Goal: Task Accomplishment & Management: Use online tool/utility

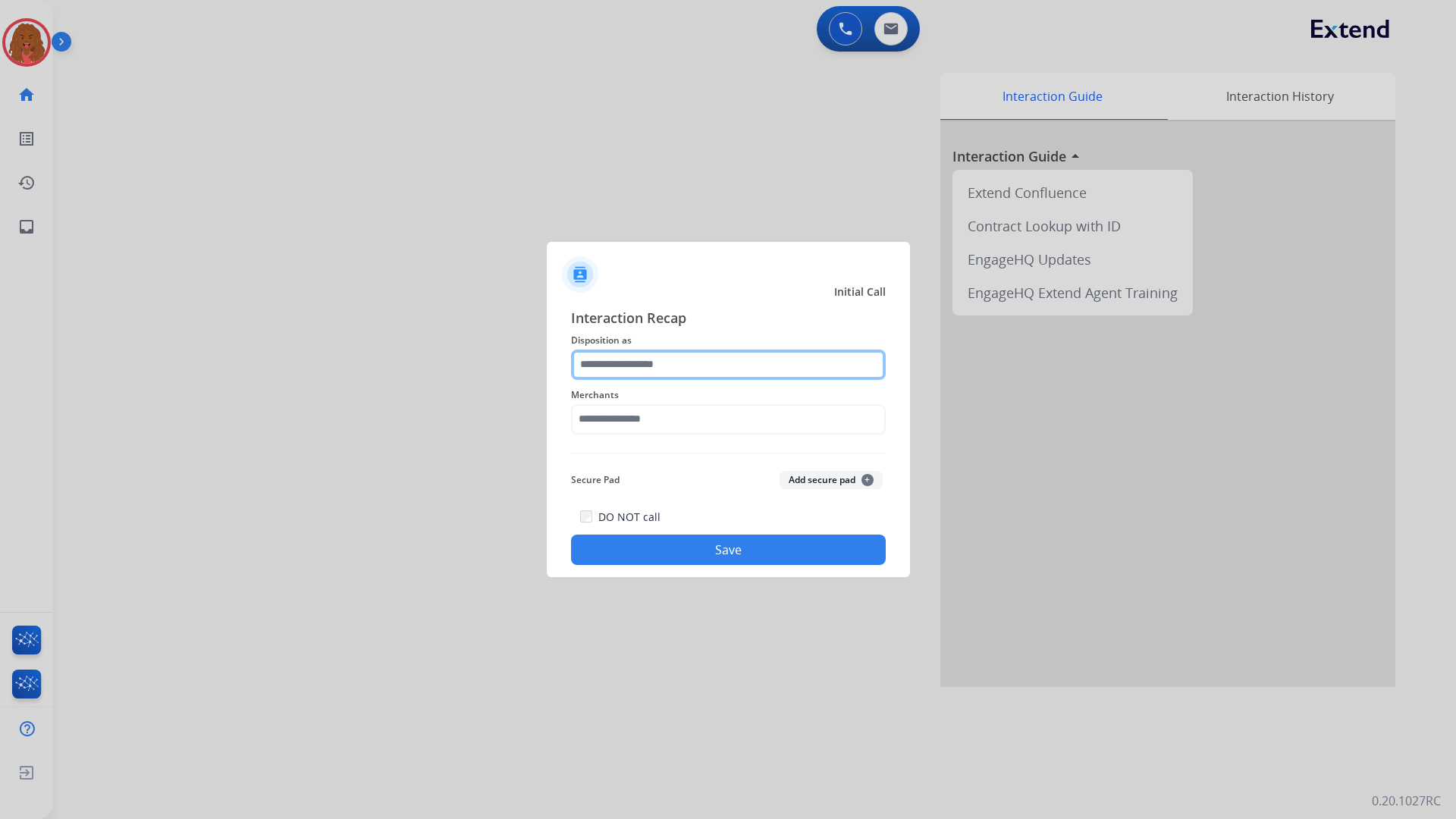
click at [724, 367] on input "text" at bounding box center [728, 364] width 315 height 30
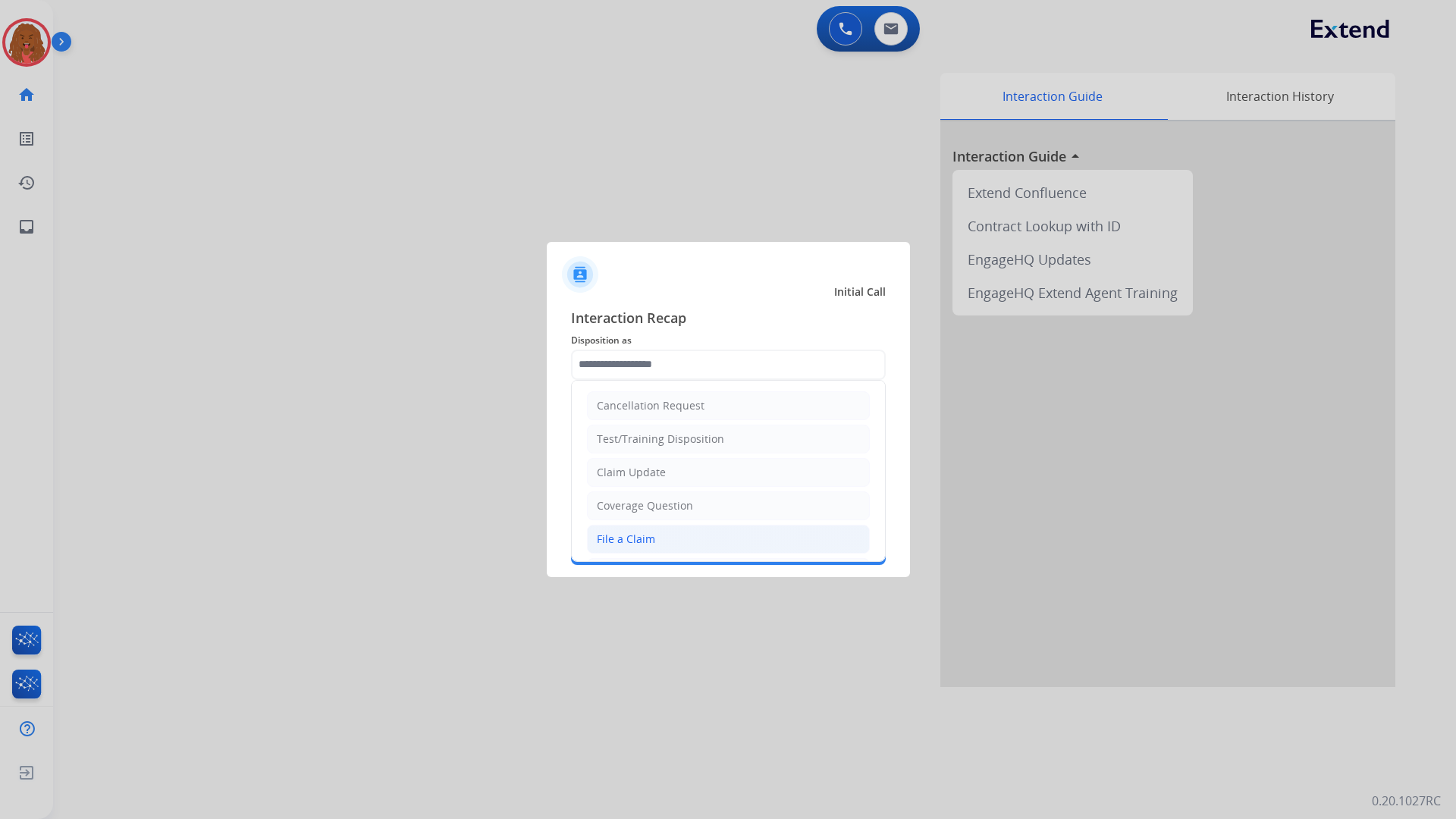
click at [676, 528] on li "File a Claim" at bounding box center [728, 539] width 283 height 29
type input "**********"
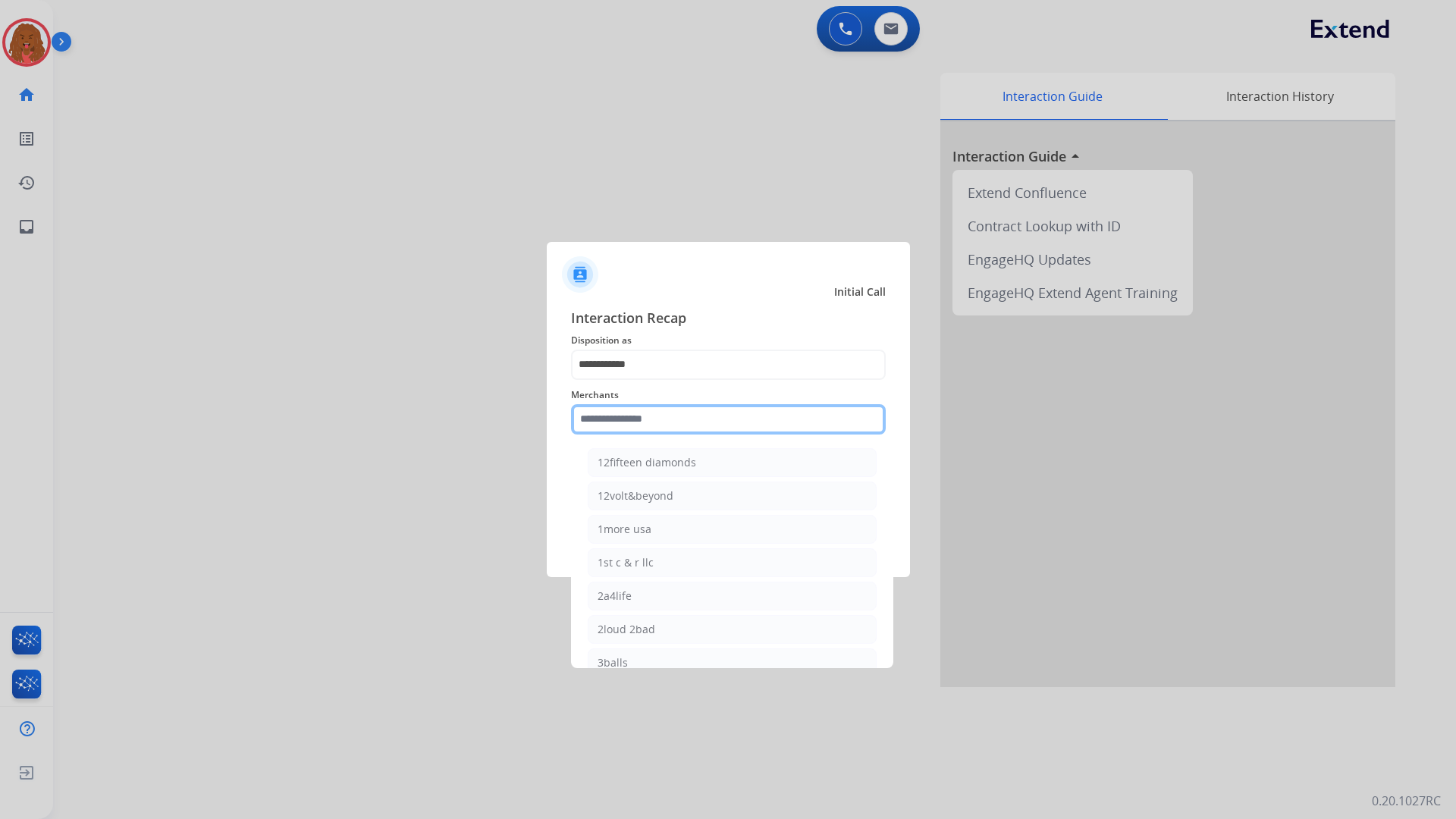
click at [697, 425] on input "text" at bounding box center [728, 419] width 315 height 30
click at [549, 196] on div at bounding box center [728, 410] width 1456 height 819
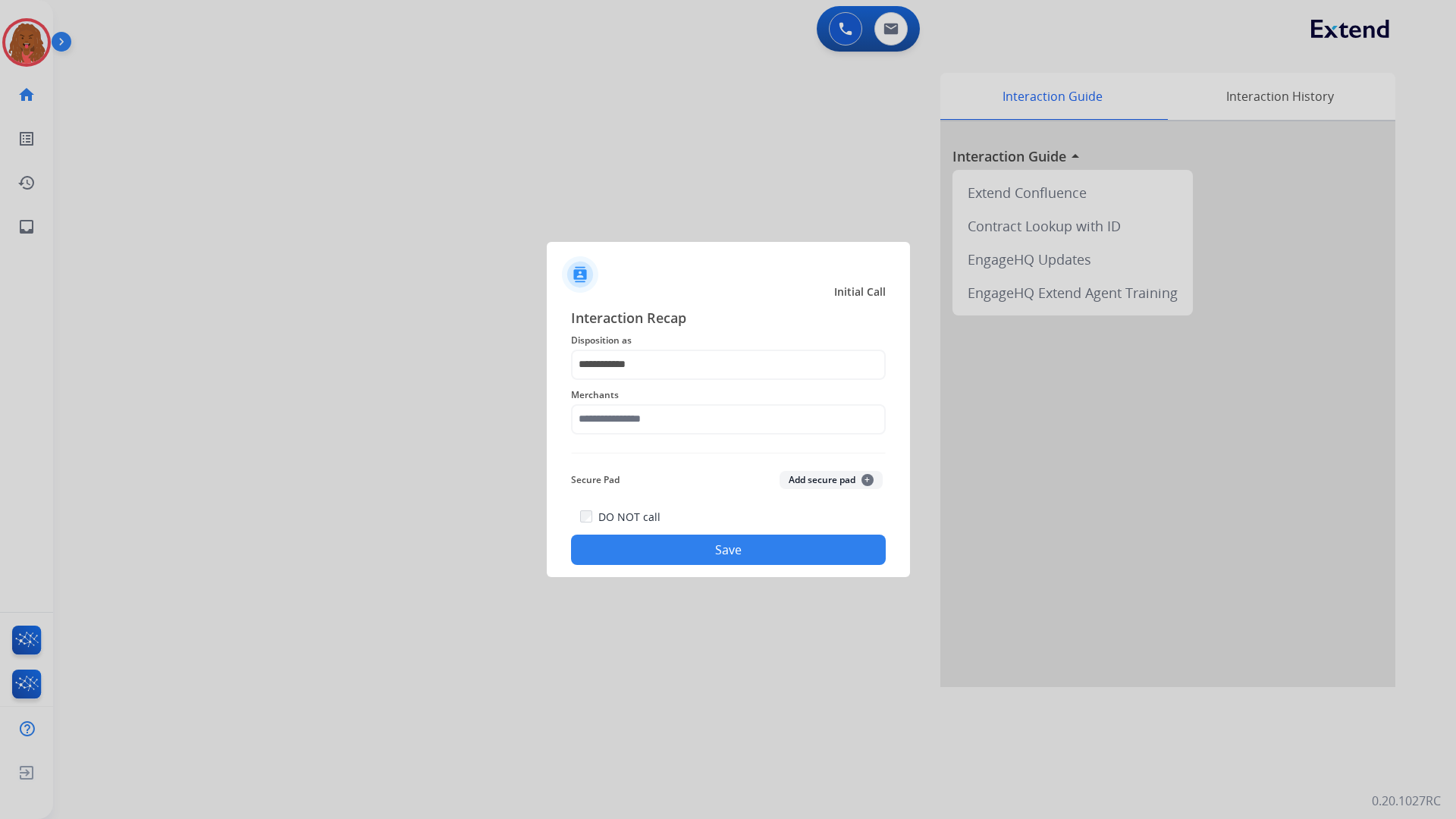
drag, startPoint x: 808, startPoint y: 119, endPoint x: 795, endPoint y: 204, distance: 86.0
click at [795, 204] on div at bounding box center [728, 410] width 1456 height 819
drag, startPoint x: 834, startPoint y: 197, endPoint x: 1162, endPoint y: 0, distance: 382.6
click at [868, 178] on div at bounding box center [728, 410] width 1456 height 819
click at [1383, 6] on div at bounding box center [728, 410] width 1456 height 819
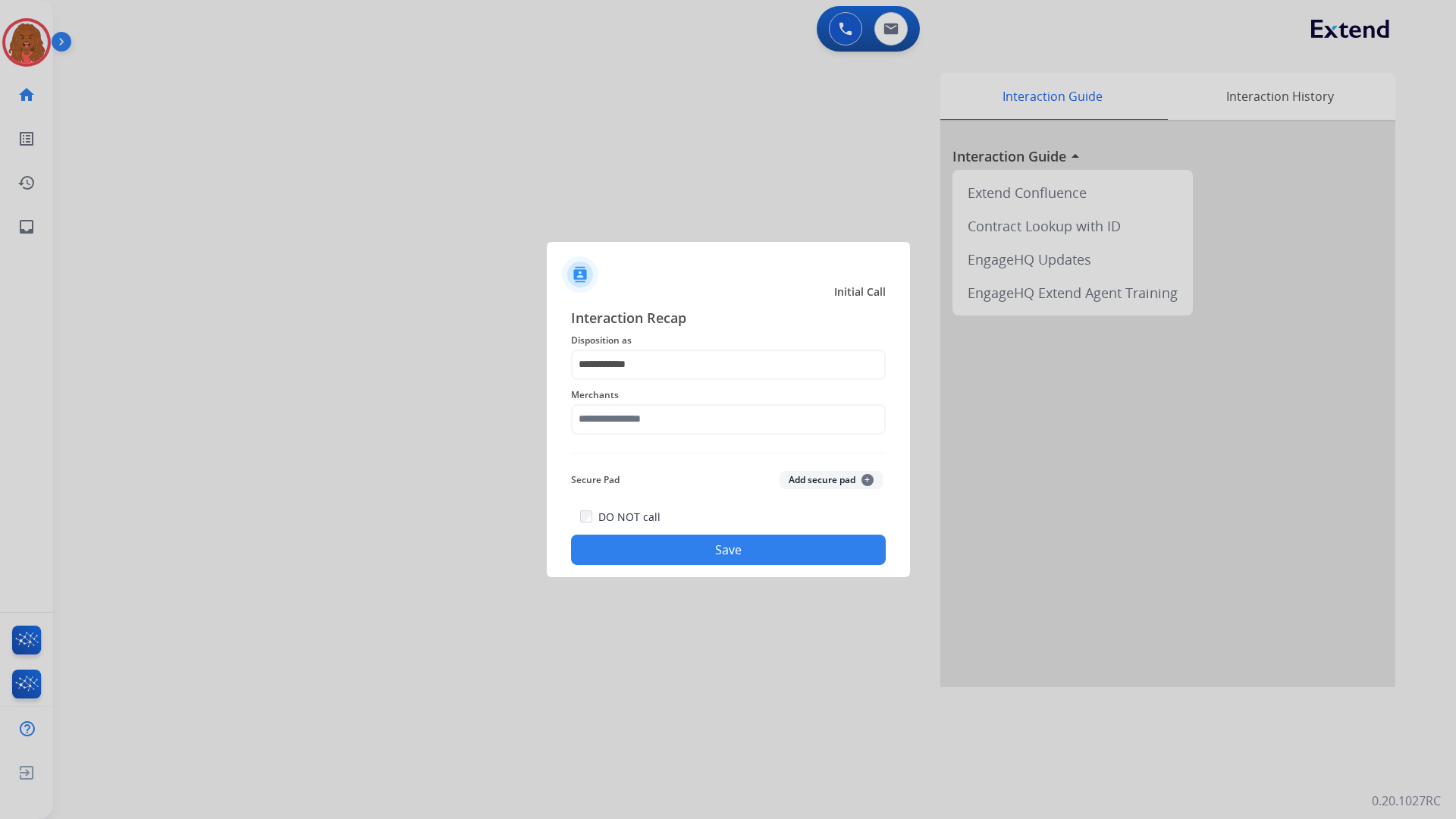
click at [1455, 0] on div at bounding box center [728, 410] width 1456 height 819
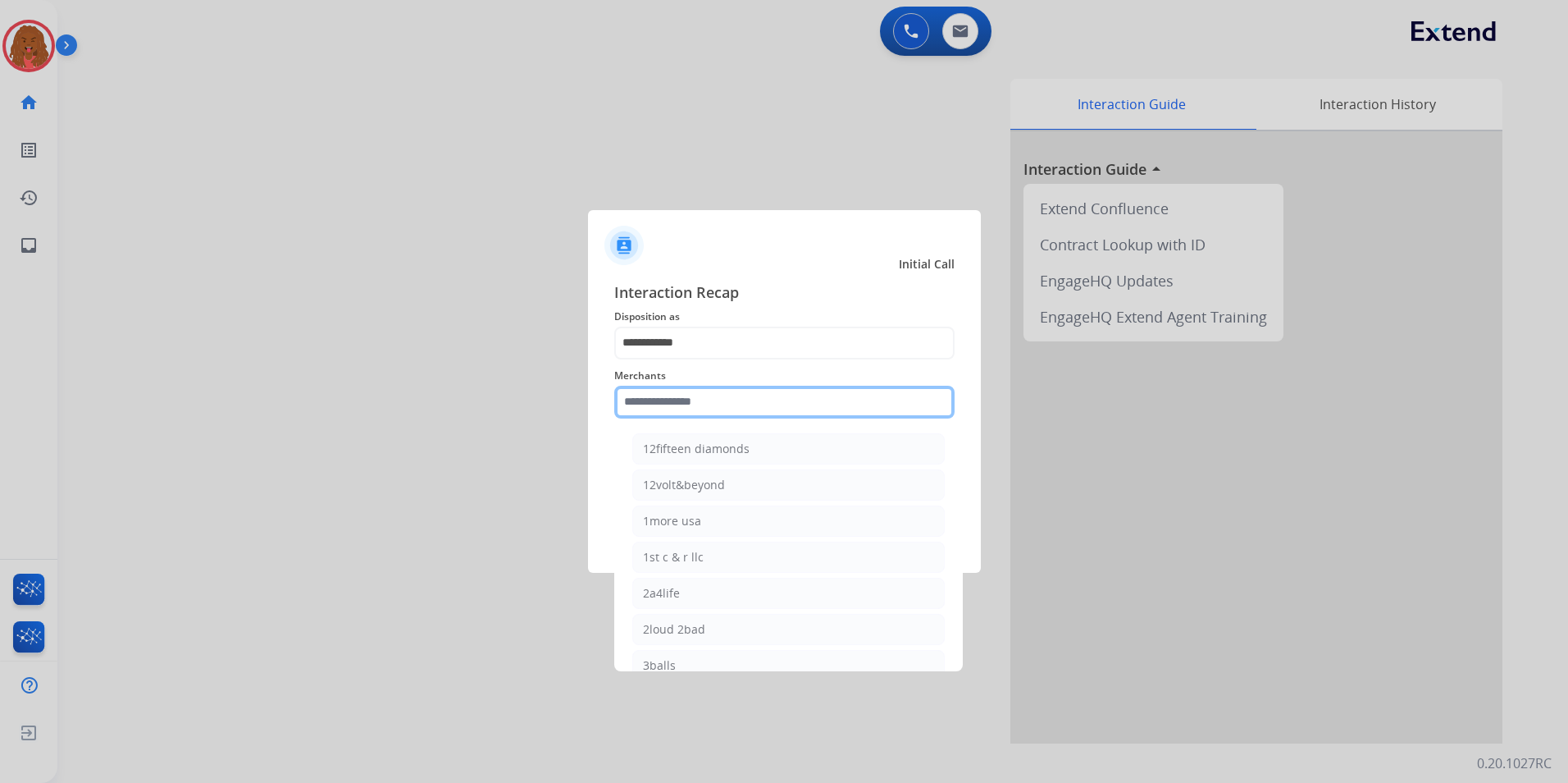
click at [691, 403] on input "text" at bounding box center [784, 402] width 340 height 33
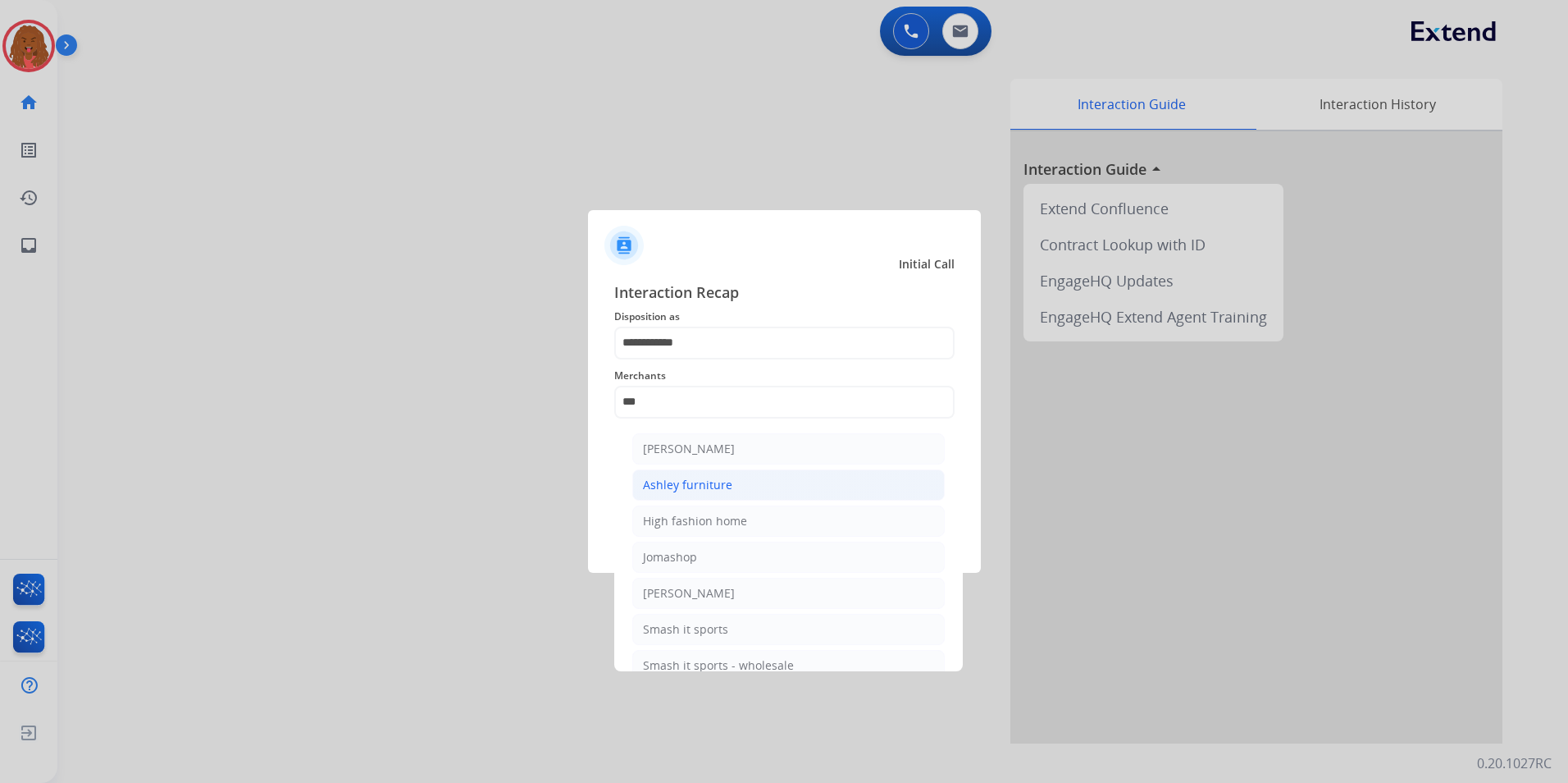
click at [731, 487] on li "Ashley furniture" at bounding box center [788, 485] width 313 height 32
type input "**********"
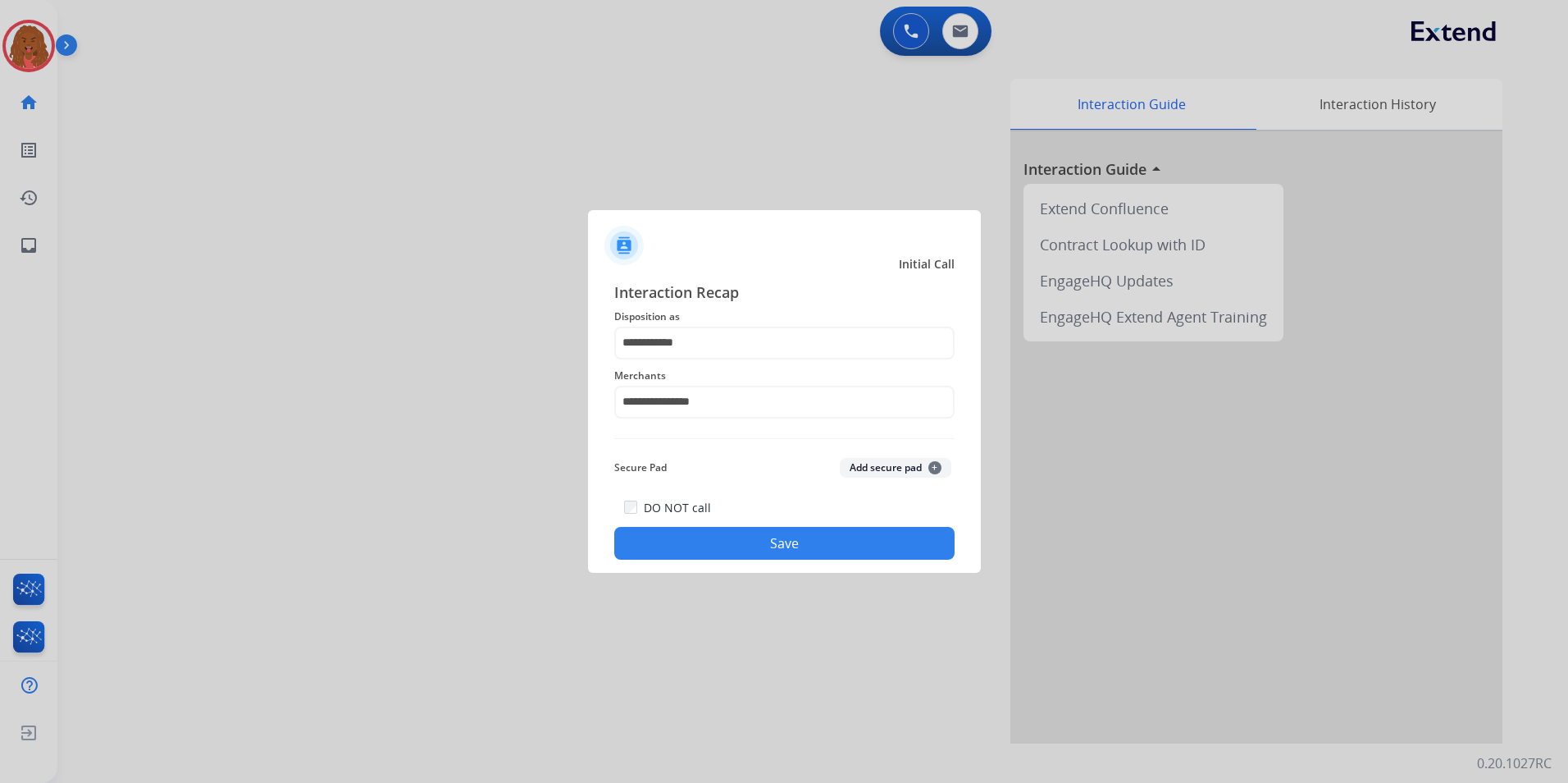
click at [741, 554] on button "Save" at bounding box center [784, 543] width 340 height 33
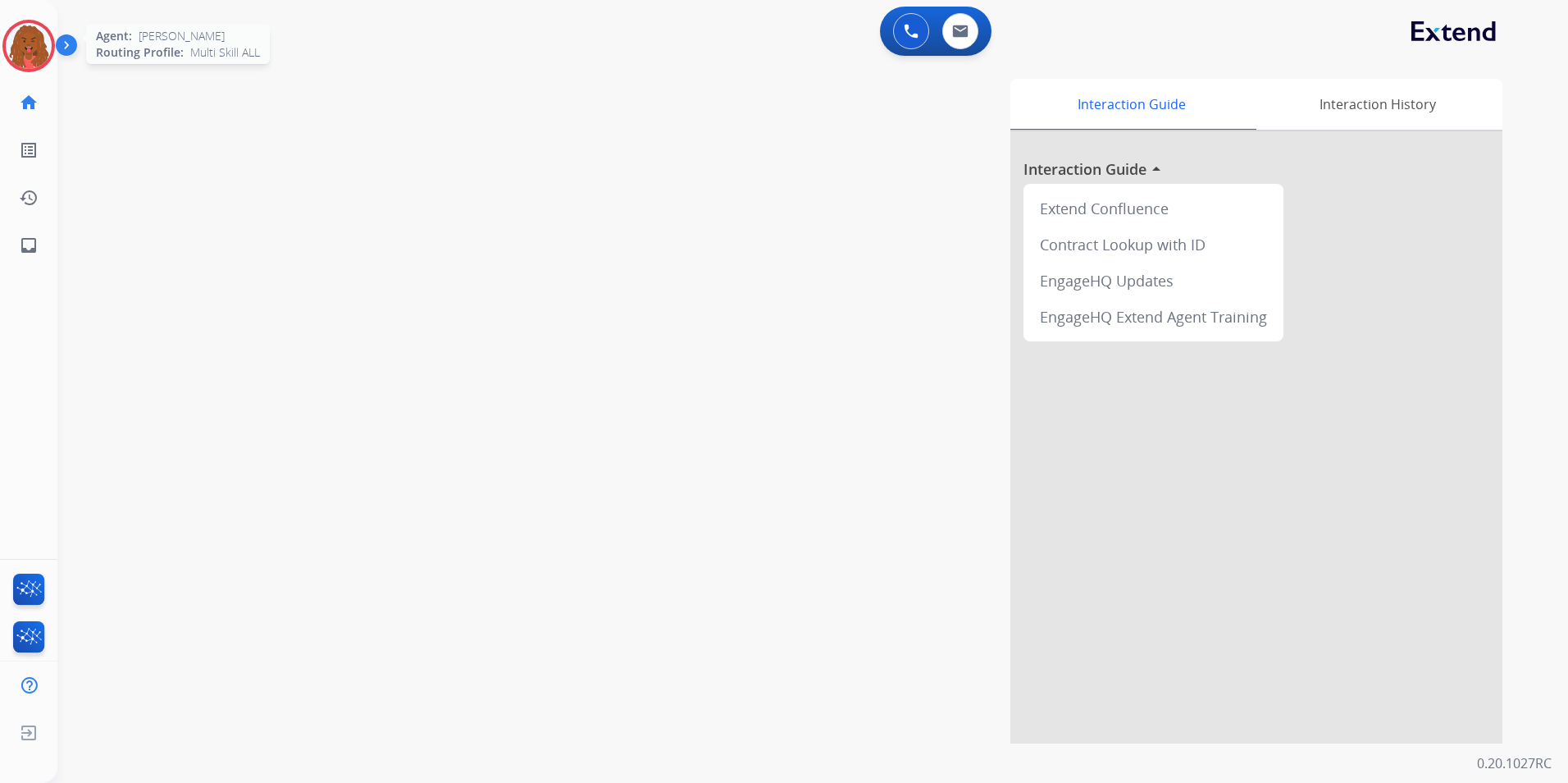
click at [51, 40] on img at bounding box center [29, 45] width 46 height 46
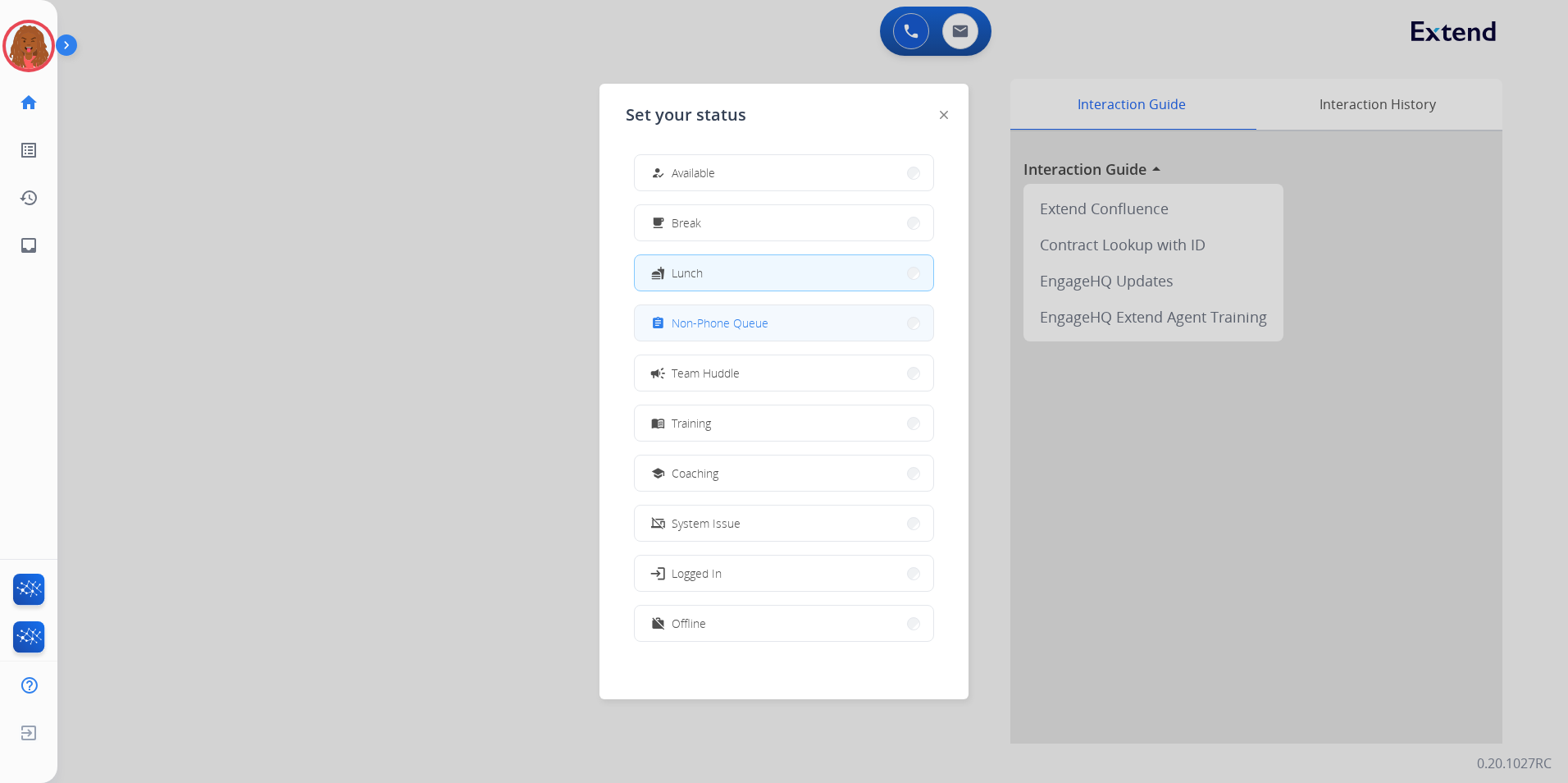
click at [743, 338] on button "assignment Non-Phone Queue" at bounding box center [784, 323] width 299 height 36
